Goal: Book appointment/travel/reservation

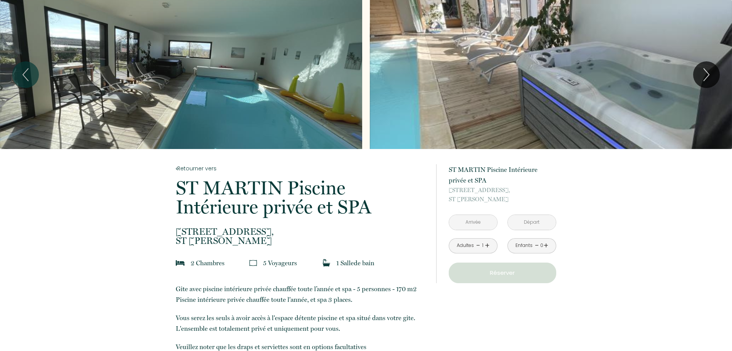
click at [466, 228] on input "text" at bounding box center [473, 222] width 48 height 15
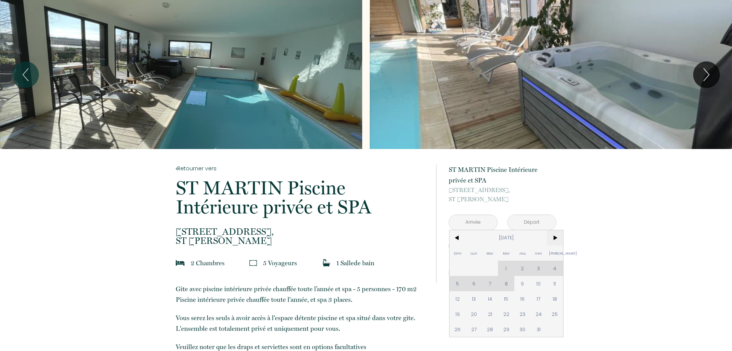
click at [552, 239] on span ">" at bounding box center [554, 237] width 16 height 15
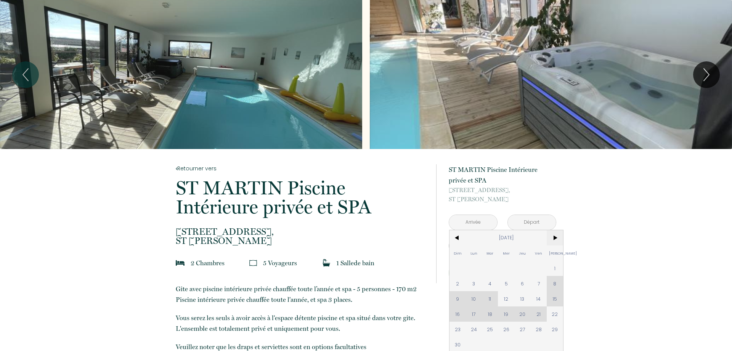
click at [552, 239] on span ">" at bounding box center [554, 237] width 16 height 15
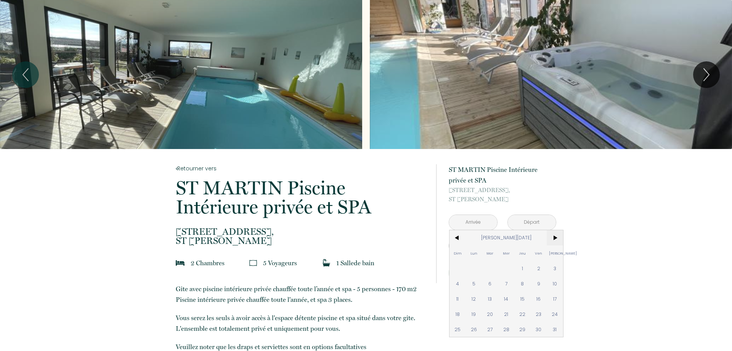
click at [552, 239] on span ">" at bounding box center [554, 237] width 16 height 15
click at [539, 317] on span "24" at bounding box center [538, 313] width 16 height 15
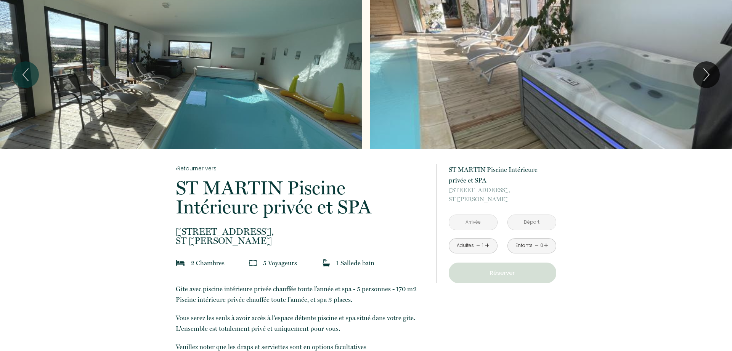
type input "[DATE]"
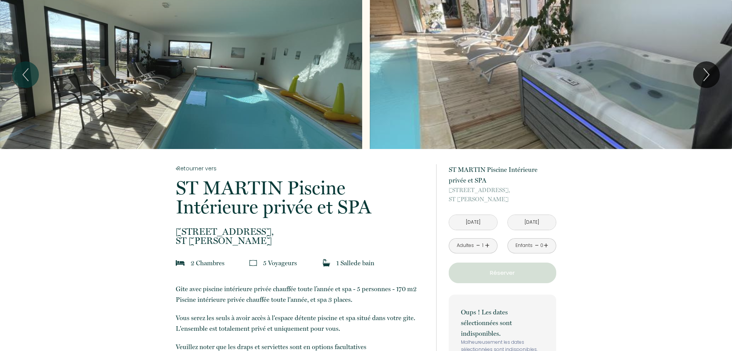
click at [543, 223] on input "[DATE]" at bounding box center [531, 222] width 48 height 15
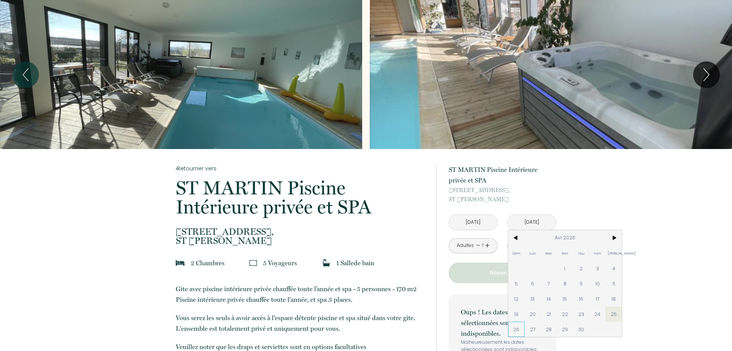
click at [518, 328] on span "26" at bounding box center [516, 329] width 16 height 15
type input "[DATE]"
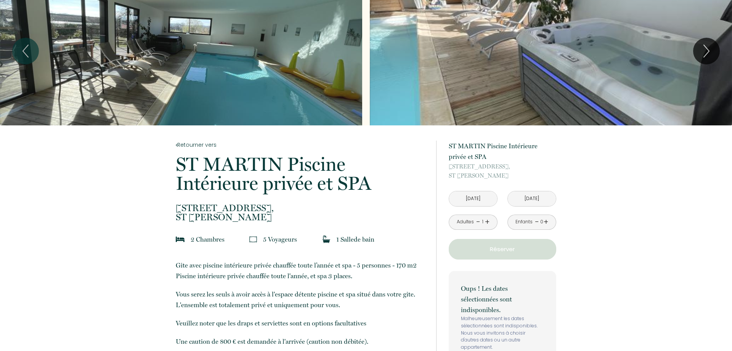
scroll to position [39, 0]
